Goal: Task Accomplishment & Management: Manage account settings

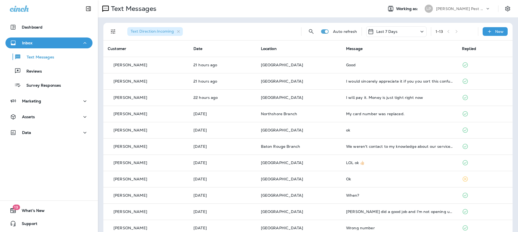
click at [455, 32] on div "1 - 13" at bounding box center [455, 31] width 38 height 8
click at [113, 30] on icon "Filters" at bounding box center [113, 31] width 7 height 7
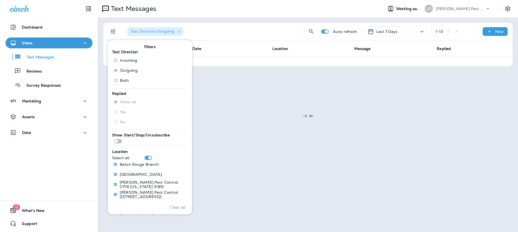
click at [286, 136] on div at bounding box center [308, 116] width 419 height 231
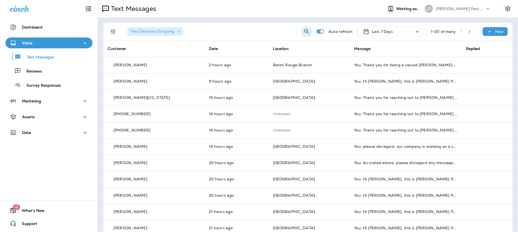
click at [304, 30] on icon "Search Messages" at bounding box center [307, 31] width 7 height 7
click at [276, 33] on input "text" at bounding box center [282, 31] width 48 height 14
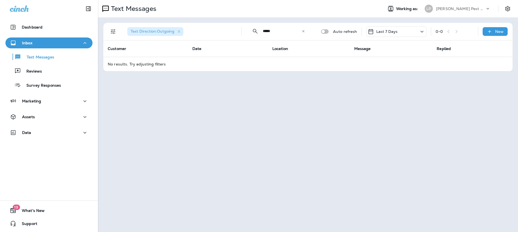
type input "*****"
click at [305, 32] on icon at bounding box center [304, 31] width 4 height 4
click at [286, 32] on input "text" at bounding box center [287, 31] width 48 height 14
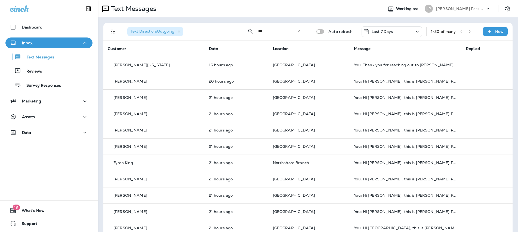
type input "***"
click at [297, 32] on icon at bounding box center [299, 31] width 4 height 4
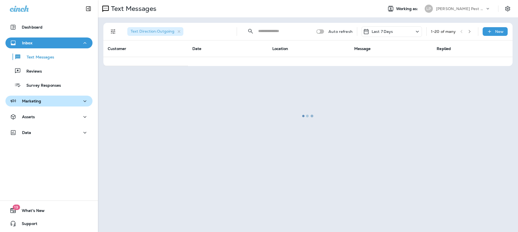
click at [61, 105] on button "Marketing" at bounding box center [48, 101] width 87 height 11
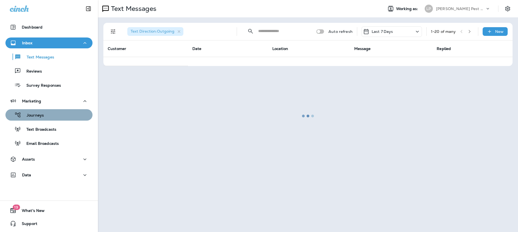
click at [61, 115] on div "Journeys" at bounding box center [49, 115] width 83 height 8
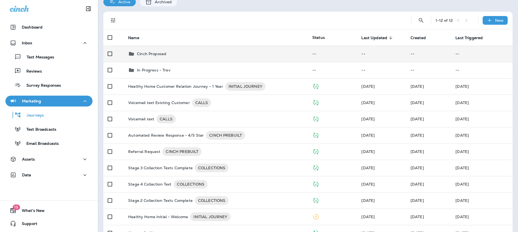
scroll to position [55, 0]
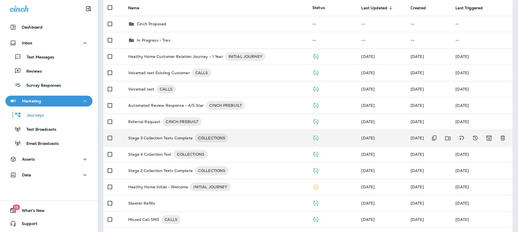
click at [245, 143] on td "Stage 3 Collection Texts Complete COLLECTIONS" at bounding box center [216, 138] width 184 height 16
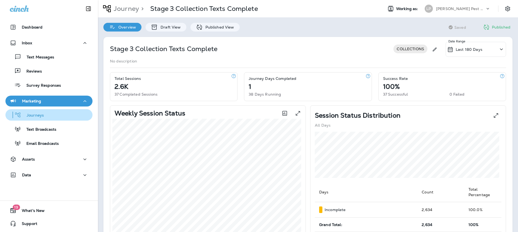
click at [31, 118] on p "Journeys" at bounding box center [32, 115] width 23 height 5
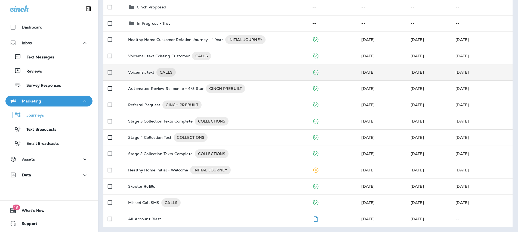
scroll to position [73, 0]
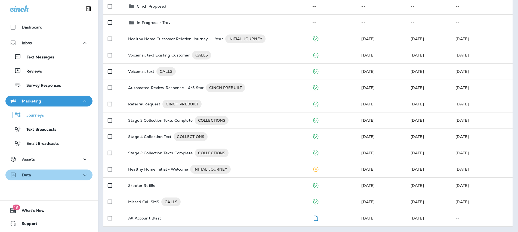
click at [56, 177] on div "Data" at bounding box center [49, 175] width 78 height 7
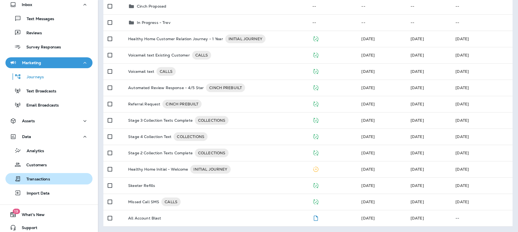
scroll to position [42, 0]
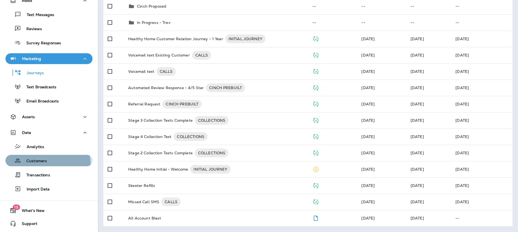
click at [38, 164] on div "Customers" at bounding box center [27, 161] width 39 height 8
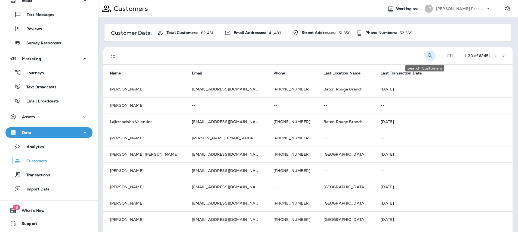
click at [425, 59] on button "Search Customers" at bounding box center [430, 55] width 11 height 11
click at [393, 56] on input "text" at bounding box center [402, 55] width 57 height 14
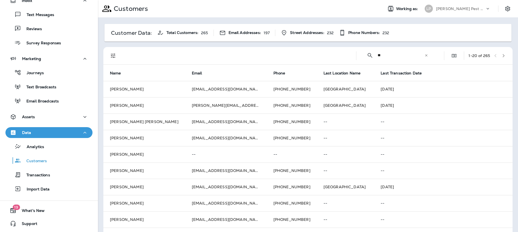
type input "*"
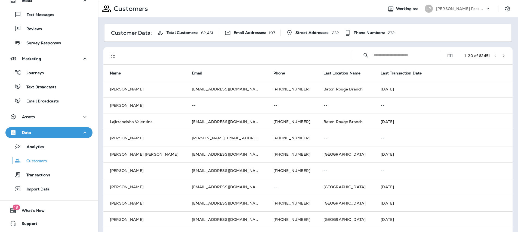
click at [400, 56] on input "text" at bounding box center [402, 55] width 57 height 14
click at [414, 56] on input "text" at bounding box center [402, 55] width 57 height 14
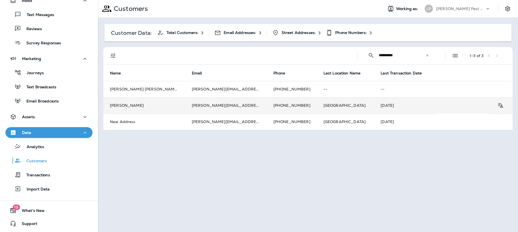
type input "**********"
click at [166, 108] on td "[PERSON_NAME]" at bounding box center [144, 105] width 82 height 16
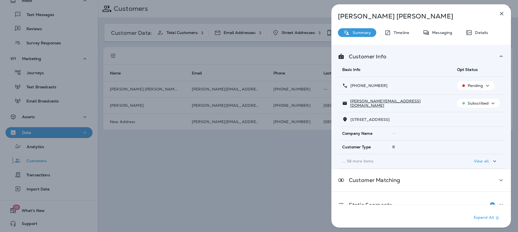
click at [500, 15] on icon "button" at bounding box center [502, 13] width 7 height 7
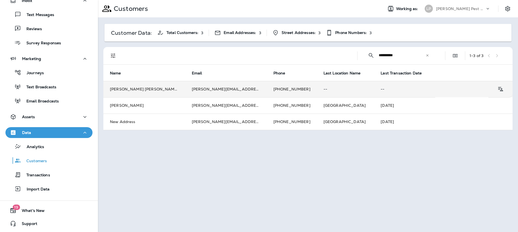
click at [181, 91] on td "[PERSON_NAME] [PERSON_NAME]’" at bounding box center [144, 89] width 82 height 16
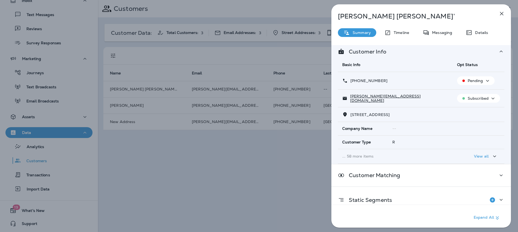
scroll to position [14, 0]
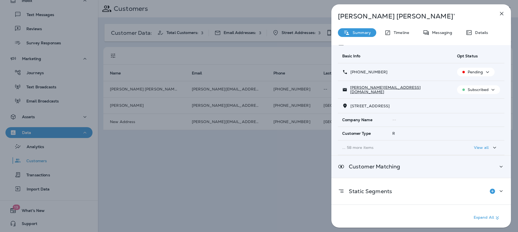
click at [448, 158] on div "Customer Matching" at bounding box center [422, 167] width 180 height 22
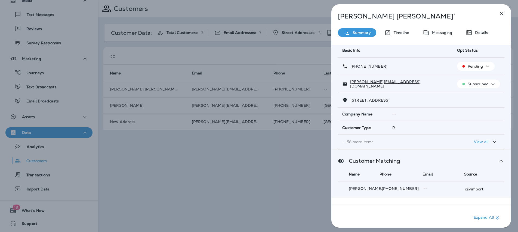
scroll to position [39, 0]
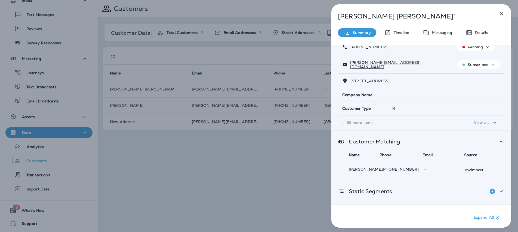
click at [460, 191] on div "Static Segments" at bounding box center [421, 191] width 167 height 11
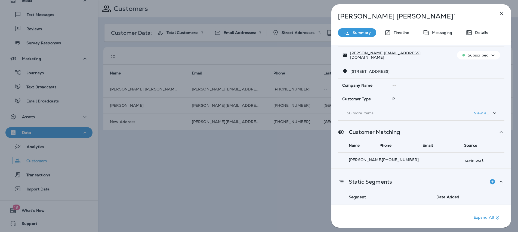
scroll to position [61, 0]
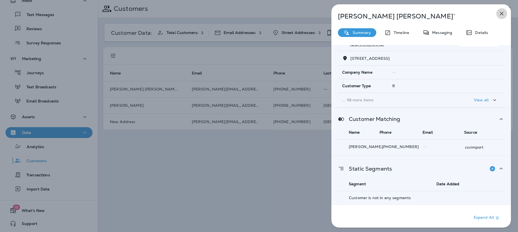
click at [505, 11] on icon "button" at bounding box center [502, 13] width 7 height 7
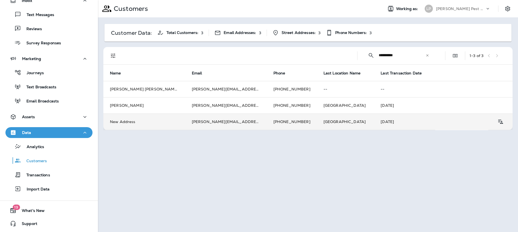
click at [143, 126] on td "New Address" at bounding box center [144, 122] width 82 height 16
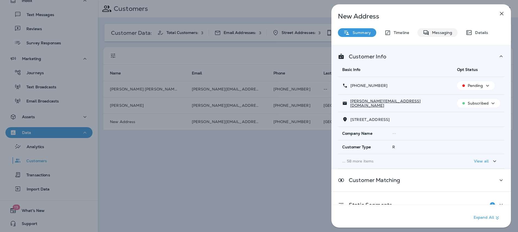
click at [442, 30] on p "Messaging" at bounding box center [441, 32] width 23 height 4
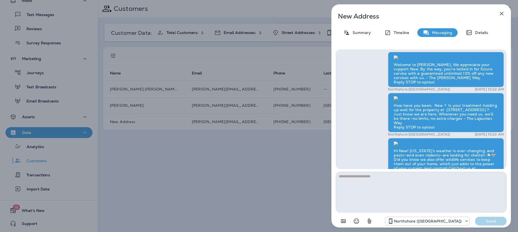
scroll to position [-637, 0]
click at [477, 32] on p "Details" at bounding box center [481, 32] width 16 height 4
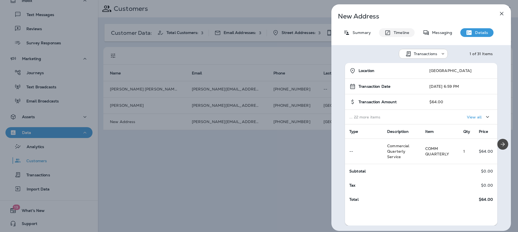
click at [404, 29] on div "Timeline" at bounding box center [397, 32] width 36 height 9
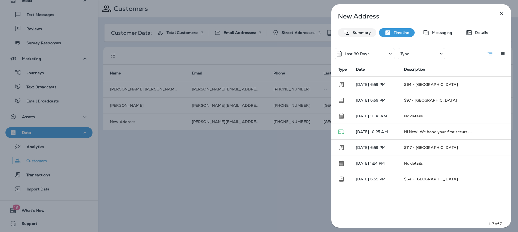
click at [354, 30] on div "Summary" at bounding box center [357, 32] width 38 height 9
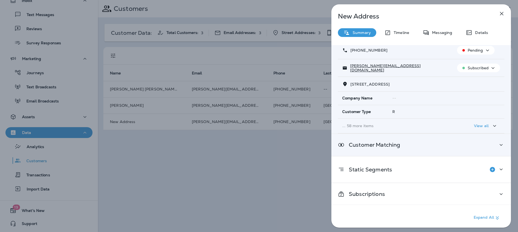
scroll to position [36, 0]
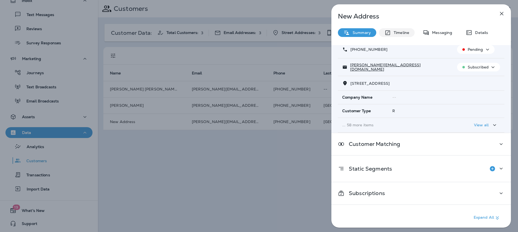
click at [403, 29] on div "Timeline" at bounding box center [397, 32] width 36 height 9
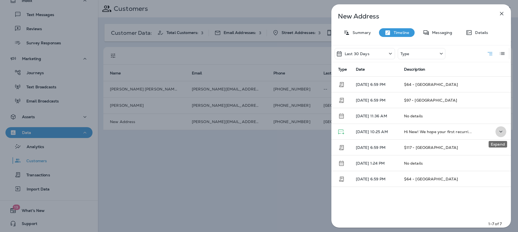
click at [501, 133] on icon "Expand" at bounding box center [501, 131] width 7 height 7
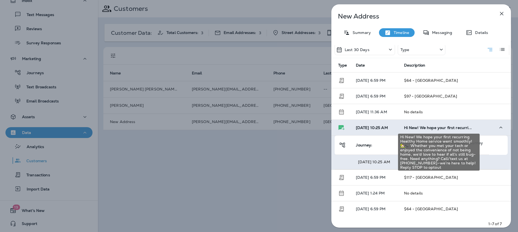
scroll to position [4, 0]
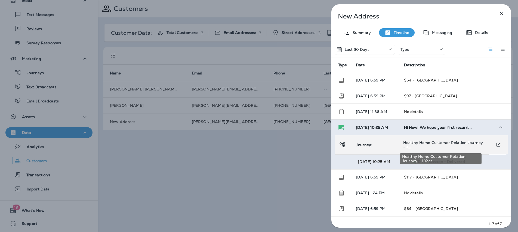
click at [408, 145] on span "Healthy Home Customer Relation Journey - 1..." at bounding box center [443, 144] width 80 height 9
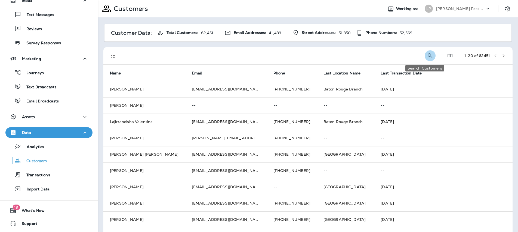
click at [427, 56] on icon "Search Customers" at bounding box center [430, 56] width 7 height 7
click at [384, 59] on input "text" at bounding box center [402, 55] width 57 height 14
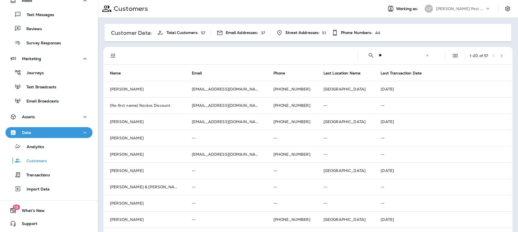
type input "*"
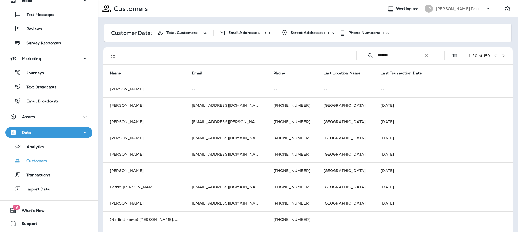
type input "******"
click at [502, 55] on icon "button" at bounding box center [504, 56] width 4 height 4
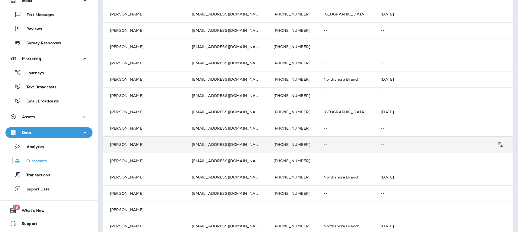
scroll to position [181, 0]
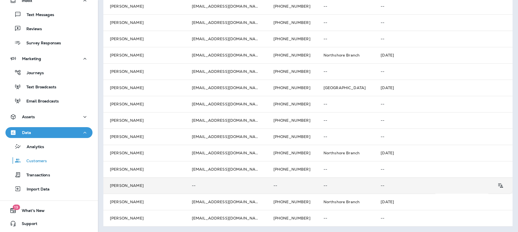
click at [185, 184] on td "--" at bounding box center [226, 186] width 82 height 16
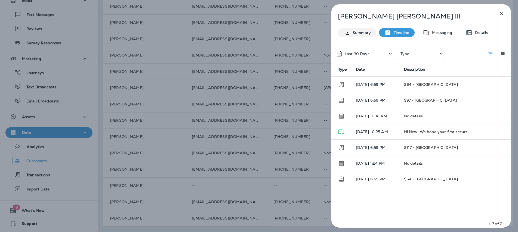
click at [361, 35] on div "Summary" at bounding box center [357, 32] width 38 height 9
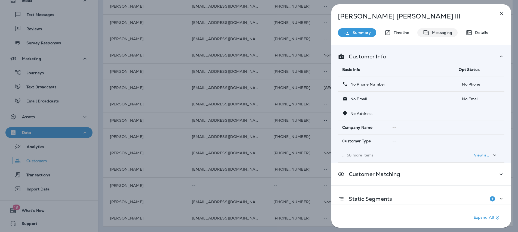
click at [442, 30] on p "Messaging" at bounding box center [441, 32] width 23 height 4
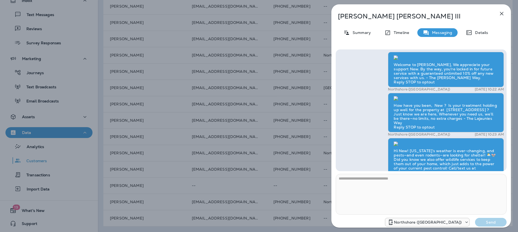
scroll to position [-635, 0]
drag, startPoint x: 464, startPoint y: 121, endPoint x: 464, endPoint y: 114, distance: 6.3
click at [503, 15] on icon "button" at bounding box center [502, 13] width 7 height 7
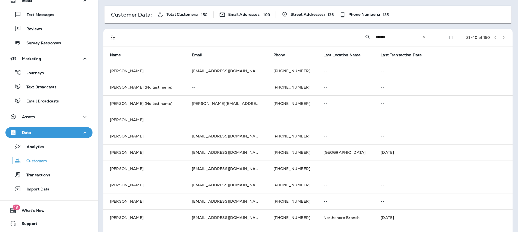
scroll to position [20, 0]
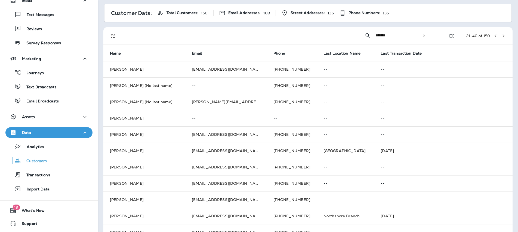
click at [502, 34] on button "button" at bounding box center [504, 36] width 8 height 8
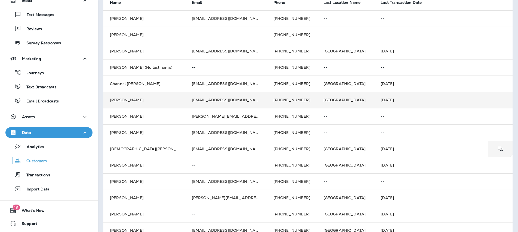
scroll to position [0, 0]
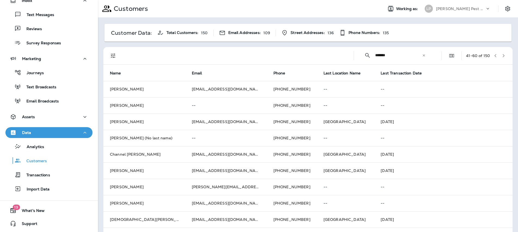
click at [502, 56] on button "button" at bounding box center [504, 56] width 8 height 8
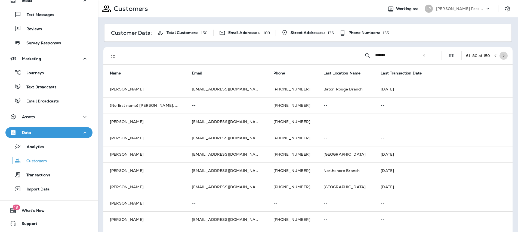
click at [502, 56] on icon "button" at bounding box center [504, 56] width 4 height 4
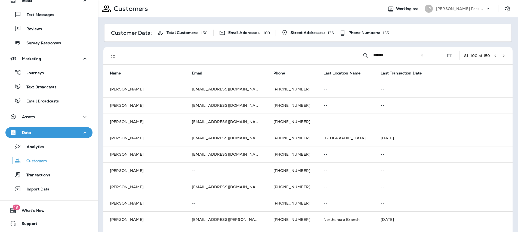
click at [503, 54] on button "button" at bounding box center [504, 56] width 8 height 8
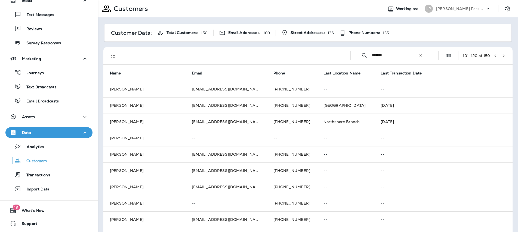
click at [500, 56] on button "button" at bounding box center [504, 56] width 8 height 8
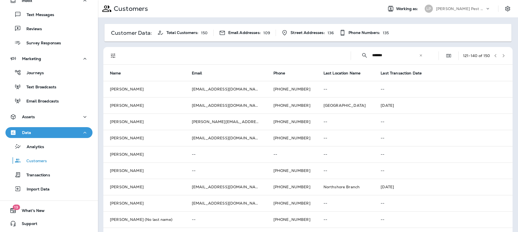
click at [503, 57] on icon "button" at bounding box center [504, 55] width 2 height 3
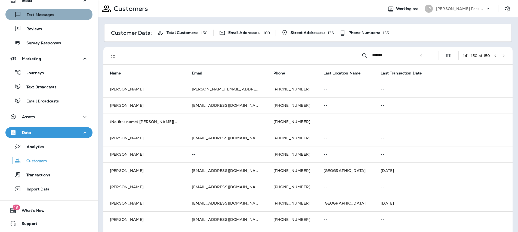
click at [48, 17] on p "Text Messages" at bounding box center [37, 15] width 33 height 5
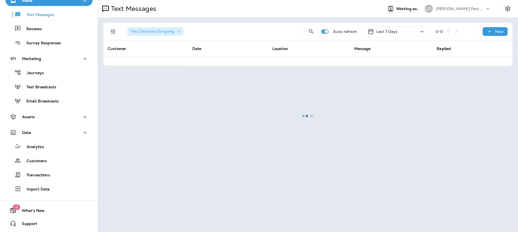
click at [177, 32] on div at bounding box center [308, 116] width 419 height 231
click at [179, 32] on div at bounding box center [308, 116] width 419 height 231
click at [179, 31] on div at bounding box center [308, 116] width 419 height 231
drag, startPoint x: 179, startPoint y: 31, endPoint x: 396, endPoint y: 25, distance: 216.5
click at [181, 30] on div at bounding box center [308, 116] width 419 height 231
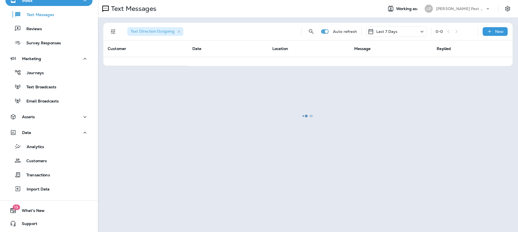
drag, startPoint x: 127, startPoint y: 35, endPoint x: 141, endPoint y: 32, distance: 14.3
click at [127, 35] on div at bounding box center [308, 116] width 419 height 231
drag, startPoint x: 141, startPoint y: 32, endPoint x: 268, endPoint y: 43, distance: 127.1
click at [218, 36] on div at bounding box center [308, 116] width 419 height 231
drag, startPoint x: 115, startPoint y: 38, endPoint x: 113, endPoint y: 34, distance: 4.2
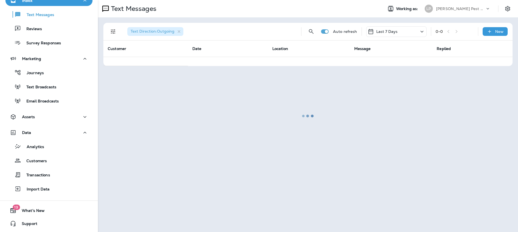
click at [115, 38] on div at bounding box center [308, 116] width 419 height 231
click at [112, 33] on div at bounding box center [308, 116] width 419 height 231
click at [110, 30] on div at bounding box center [308, 116] width 419 height 231
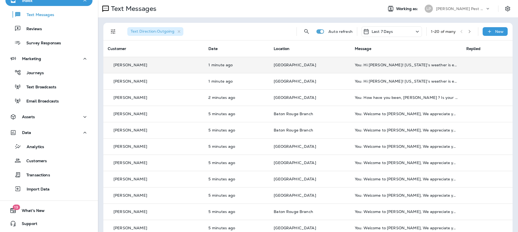
click at [160, 64] on div "[PERSON_NAME]" at bounding box center [154, 65] width 92 height 6
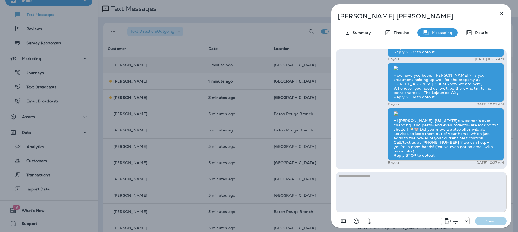
click at [501, 15] on icon "button" at bounding box center [502, 13] width 7 height 7
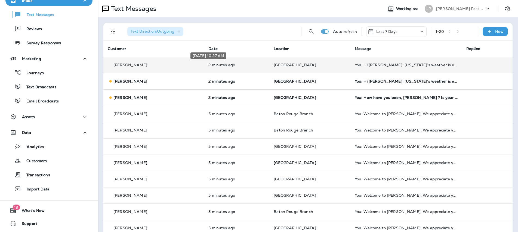
click at [231, 64] on p "2 minutes ago" at bounding box center [237, 65] width 57 height 4
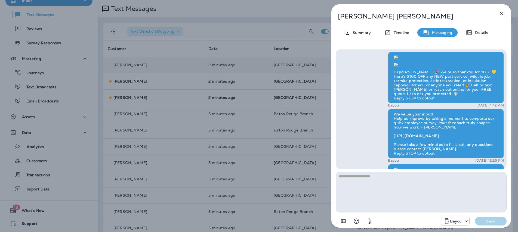
scroll to position [-625, 0]
click at [365, 33] on p "Summary" at bounding box center [360, 32] width 21 height 4
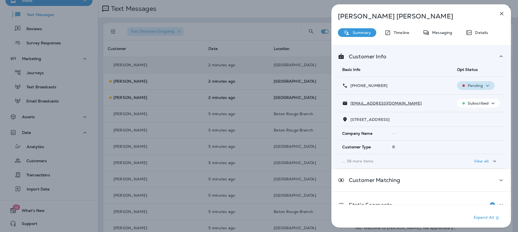
click at [485, 85] on icon "button" at bounding box center [488, 85] width 7 height 7
click at [481, 97] on button "Opt out" at bounding box center [473, 98] width 39 height 13
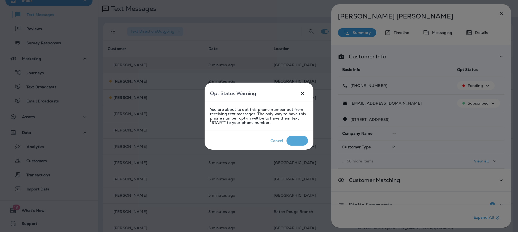
click at [294, 145] on div "Cancel Confirm" at bounding box center [259, 143] width 98 height 14
click at [295, 142] on div "Confirm" at bounding box center [297, 141] width 15 height 4
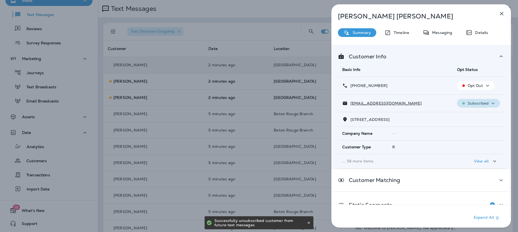
click at [480, 105] on p "Subscribed" at bounding box center [478, 103] width 21 height 4
click at [470, 117] on p "Unsubscribe" at bounding box center [479, 116] width 24 height 4
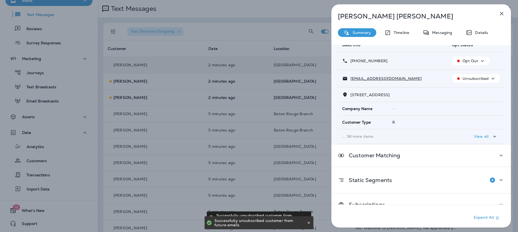
scroll to position [36, 0]
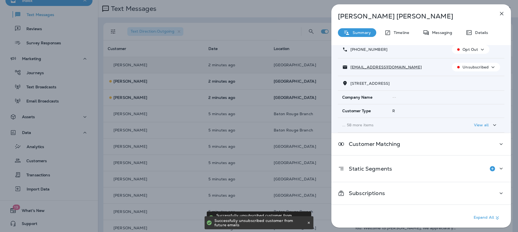
click at [501, 15] on icon "button" at bounding box center [502, 13] width 7 height 7
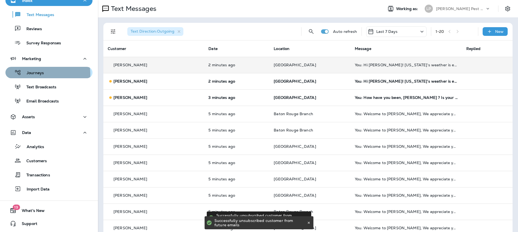
click at [42, 74] on p "Journeys" at bounding box center [32, 73] width 23 height 5
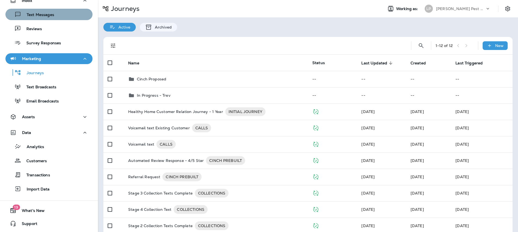
click at [49, 16] on p "Text Messages" at bounding box center [37, 15] width 33 height 5
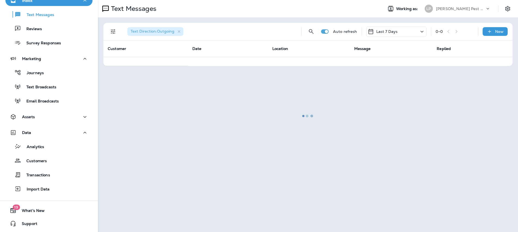
click at [180, 27] on div at bounding box center [308, 116] width 419 height 231
click at [180, 30] on div at bounding box center [308, 116] width 419 height 231
drag, startPoint x: 180, startPoint y: 31, endPoint x: 176, endPoint y: 30, distance: 4.0
click at [180, 31] on div at bounding box center [308, 116] width 419 height 231
click at [108, 32] on div at bounding box center [308, 116] width 419 height 231
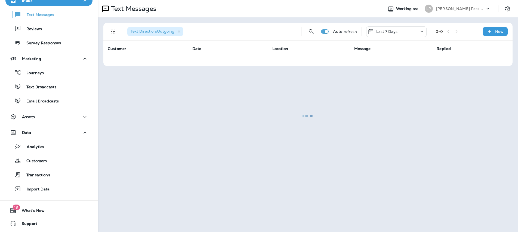
click at [114, 33] on div at bounding box center [308, 116] width 419 height 231
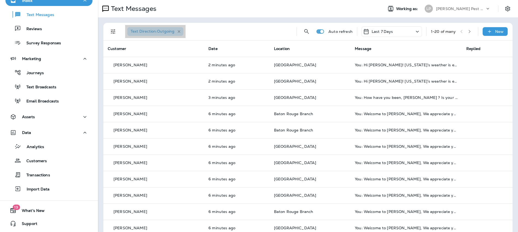
click at [179, 30] on icon "button" at bounding box center [179, 31] width 5 height 5
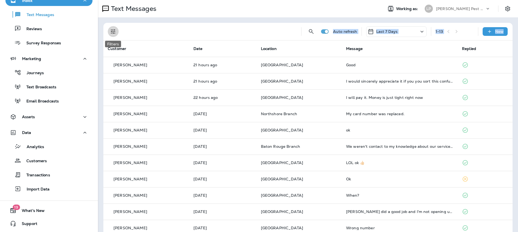
click at [110, 30] on icon "Filters" at bounding box center [113, 31] width 7 height 7
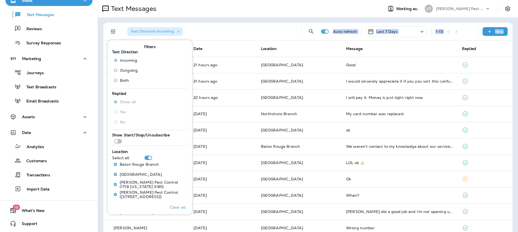
click at [213, 45] on th "Date" at bounding box center [223, 49] width 68 height 16
